Goal: Transaction & Acquisition: Purchase product/service

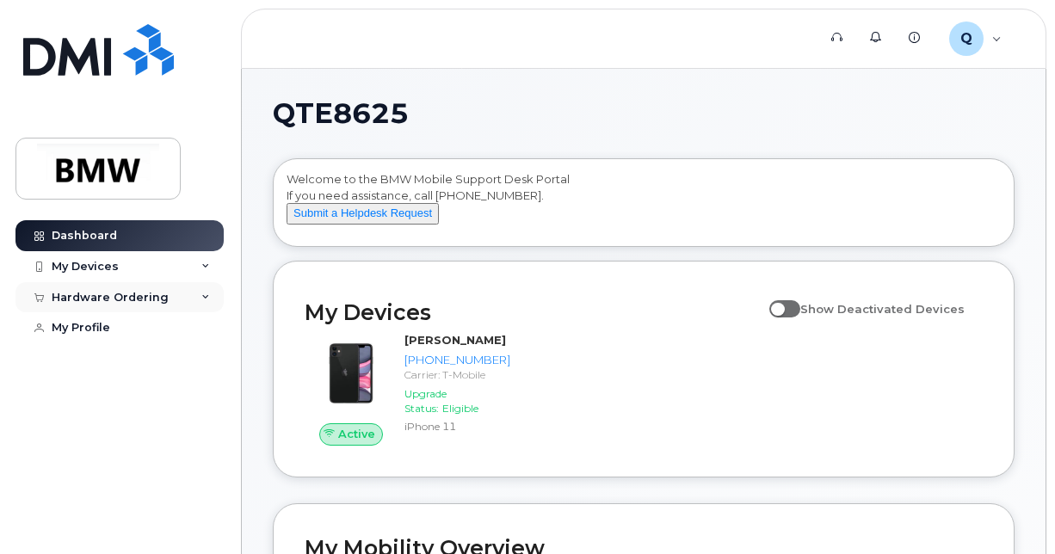
click at [179, 296] on div "Hardware Ordering" at bounding box center [119, 297] width 208 height 31
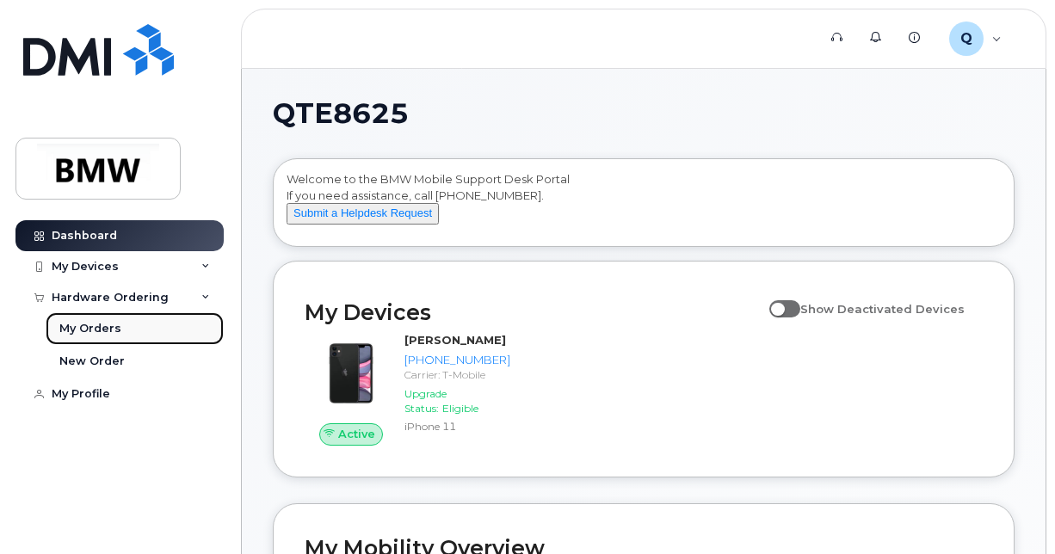
click at [151, 337] on link "My Orders" at bounding box center [135, 328] width 178 height 33
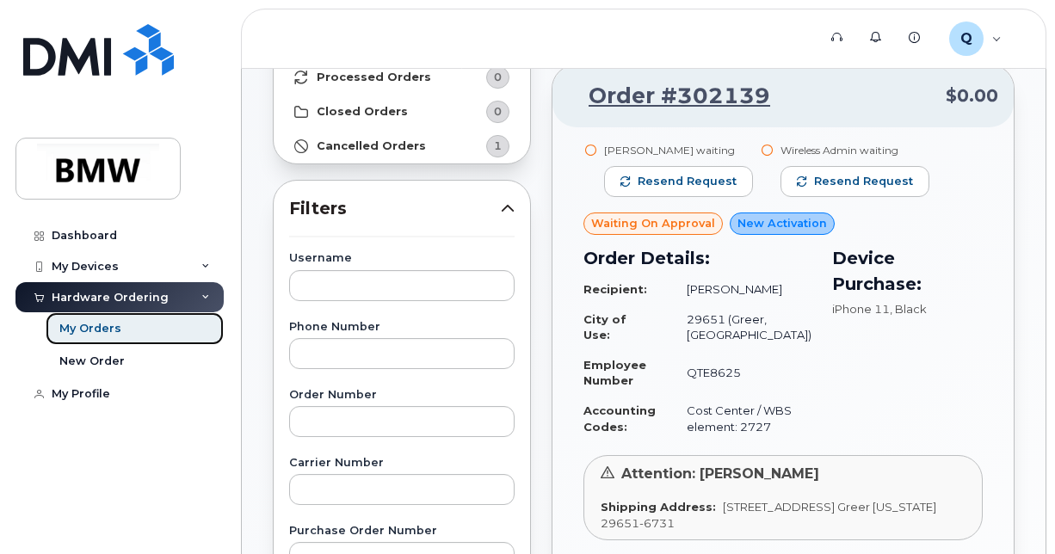
scroll to position [258, 0]
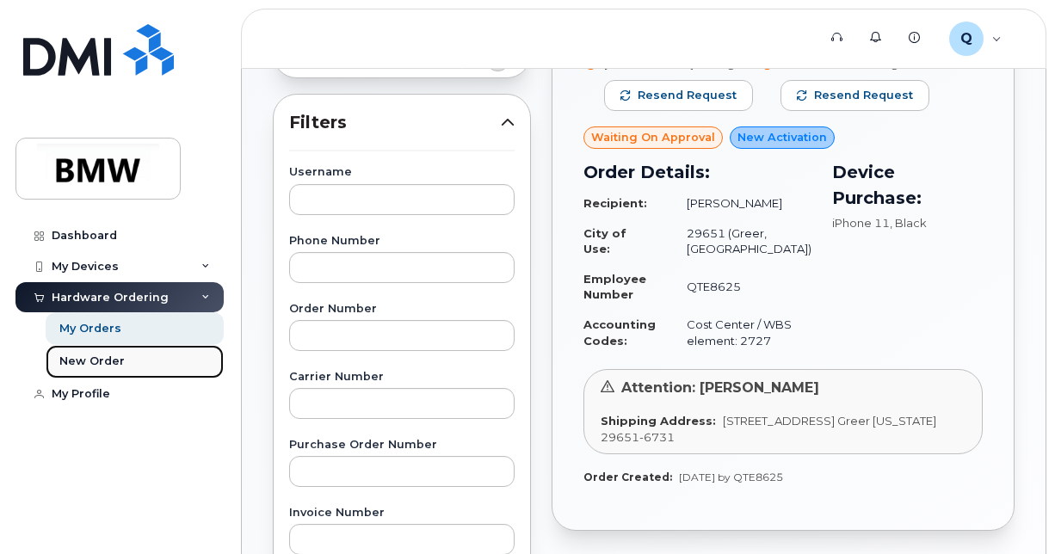
click at [191, 367] on link "New Order" at bounding box center [135, 361] width 178 height 33
